Goal: Information Seeking & Learning: Learn about a topic

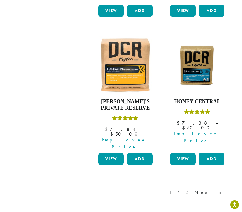
scroll to position [811, 0]
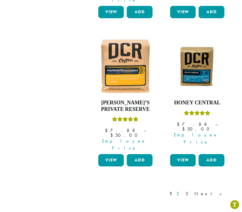
click at [183, 190] on link "2" at bounding box center [178, 193] width 7 height 7
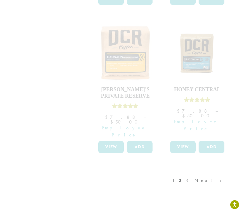
scroll to position [839, 0]
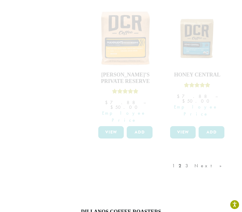
click at [207, 158] on div "1 2 3 Next »" at bounding box center [200, 172] width 58 height 28
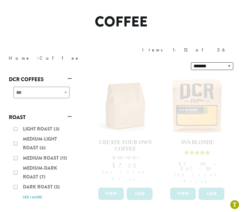
scroll to position [49, 0]
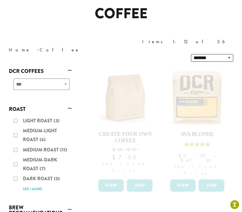
click at [34, 173] on div "Light Roast (3) Medium-Light Roast (6) Medium Roast (11) Medium-Dark Roast (7) …" at bounding box center [40, 154] width 63 height 81
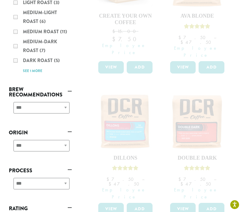
scroll to position [131, 0]
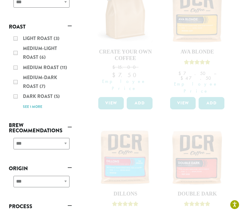
click at [30, 90] on div "Light Roast (3) Medium-Light Roast (6) Medium Roast (11) Medium-Dark Roast (7) …" at bounding box center [40, 72] width 63 height 81
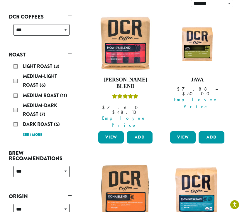
click at [33, 132] on link "See 1 more" at bounding box center [32, 135] width 19 height 6
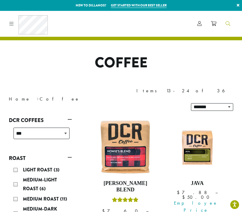
click at [228, 23] on icon "Search" at bounding box center [228, 23] width 5 height 5
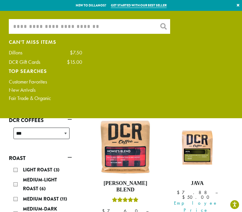
click at [92, 27] on input "What are you searching for?" at bounding box center [89, 26] width 161 height 15
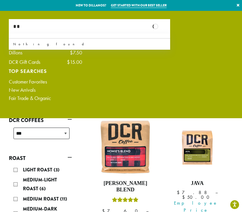
type input "*"
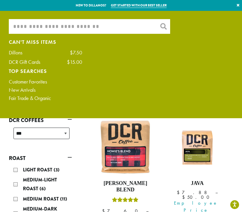
click at [31, 129] on div "**********" at bounding box center [41, 135] width 61 height 21
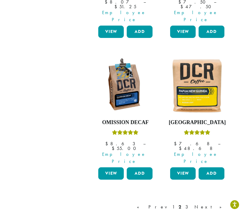
scroll to position [776, 0]
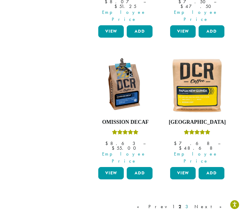
click at [192, 203] on link "3" at bounding box center [187, 206] width 7 height 7
